Goal: Task Accomplishment & Management: Manage account settings

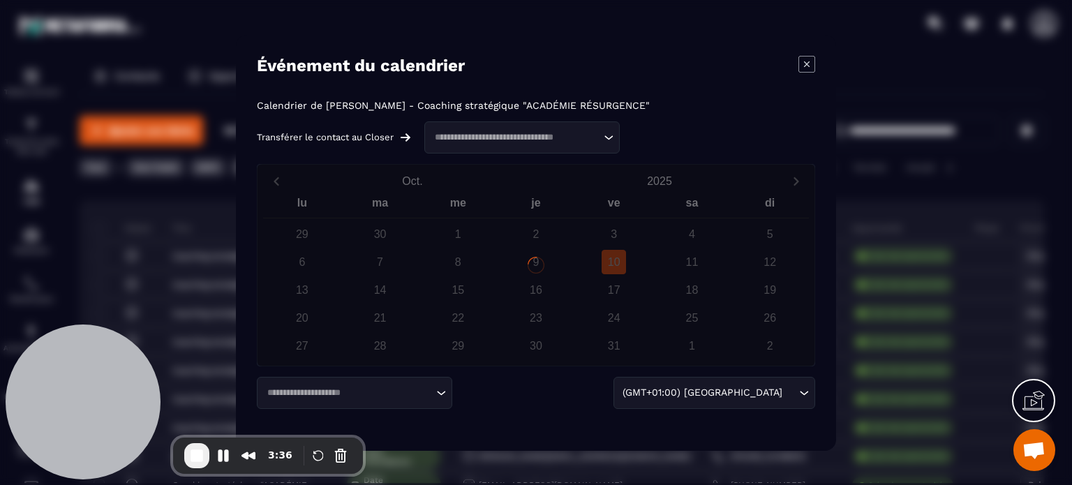
scroll to position [14254, 0]
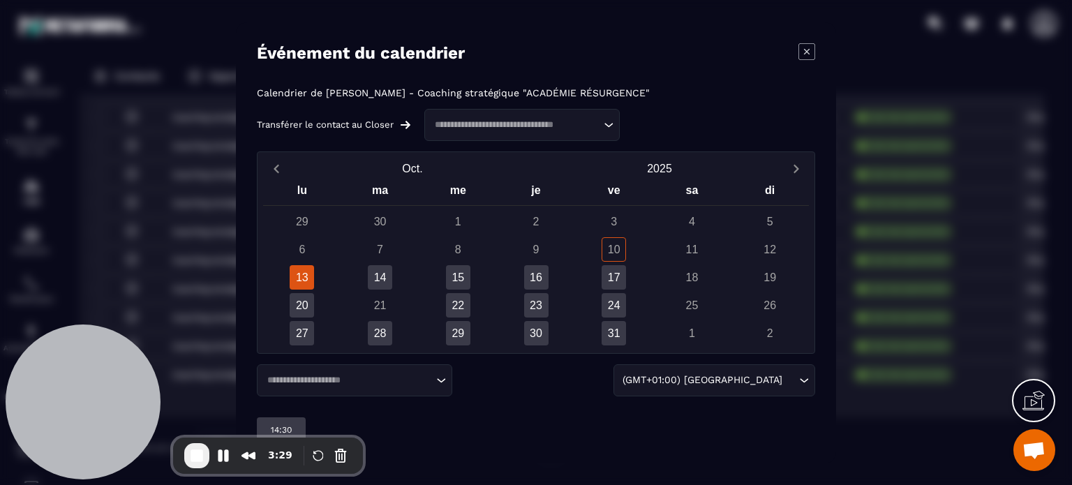
click at [806, 50] on icon "Modal window" at bounding box center [807, 51] width 17 height 17
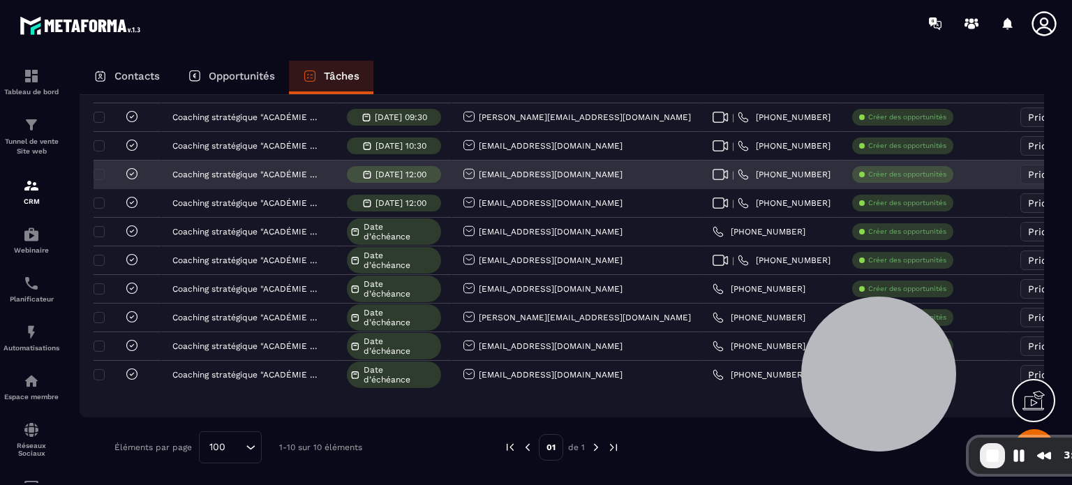
drag, startPoint x: 64, startPoint y: 366, endPoint x: 140, endPoint y: 184, distance: 197.2
click at [857, 367] on div at bounding box center [878, 374] width 155 height 155
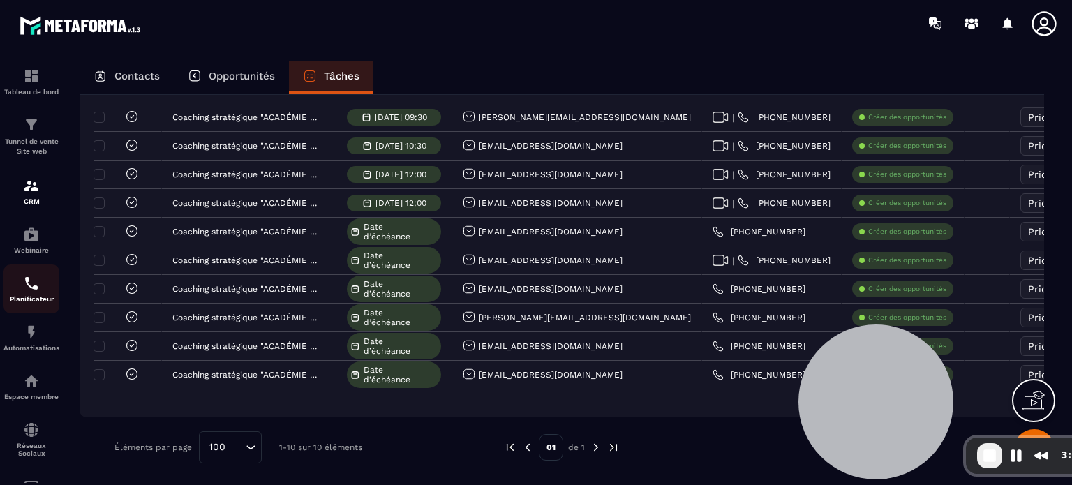
click at [31, 292] on img at bounding box center [31, 283] width 17 height 17
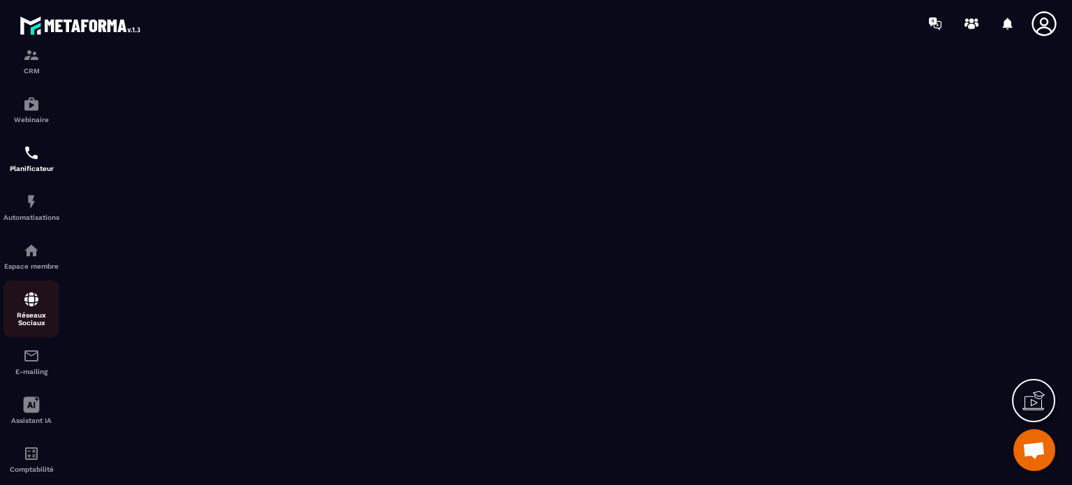
scroll to position [140, 0]
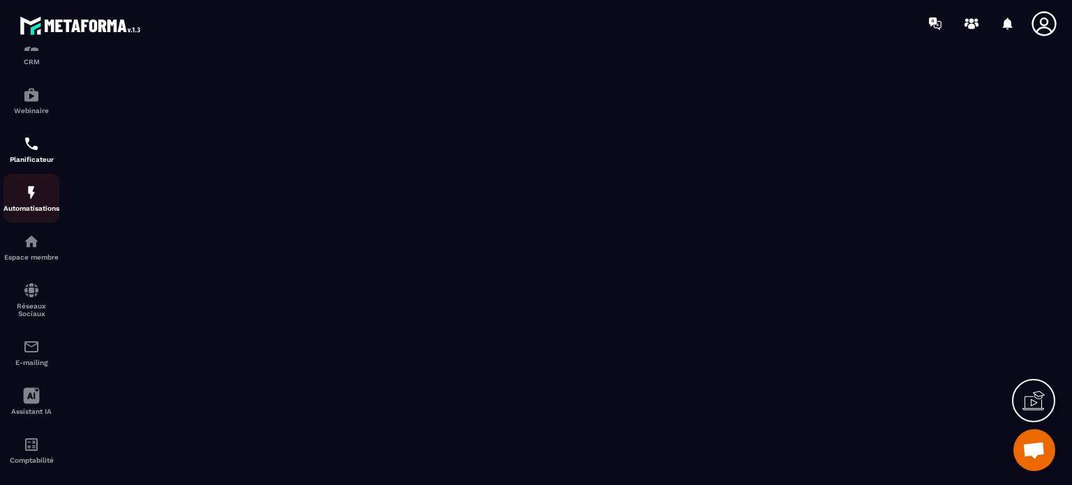
click at [30, 196] on img at bounding box center [31, 192] width 17 height 17
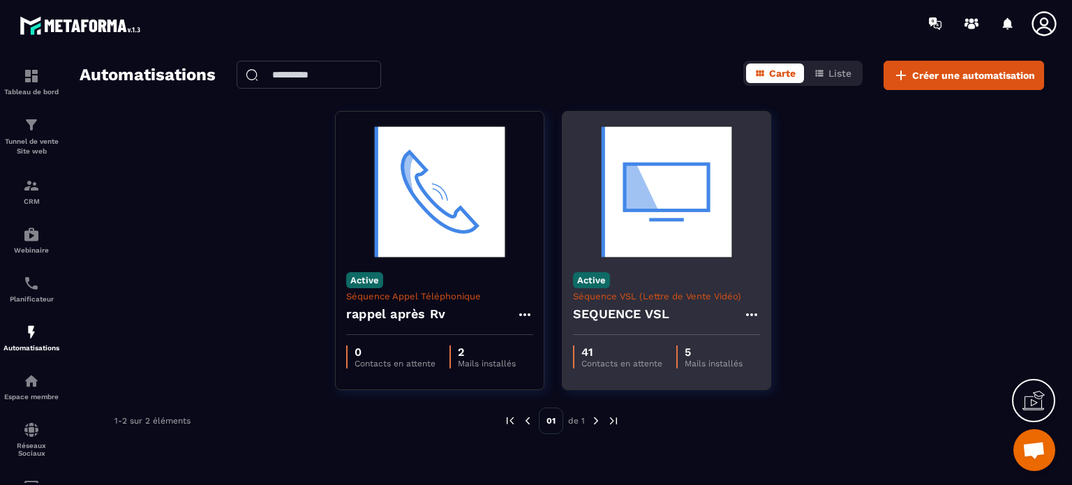
click at [588, 353] on p "41" at bounding box center [621, 352] width 81 height 13
click at [679, 202] on img at bounding box center [666, 192] width 187 height 140
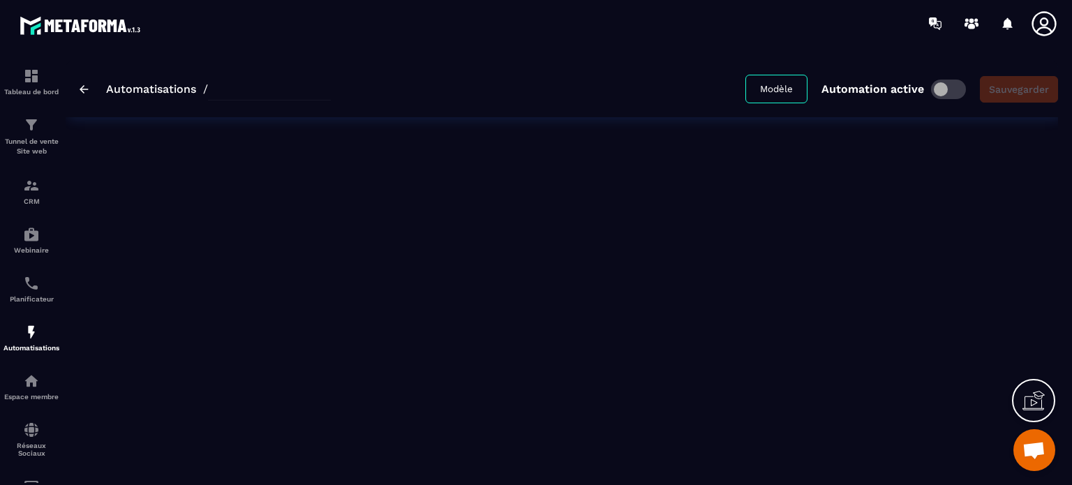
type input "**********"
